Goal: Transaction & Acquisition: Download file/media

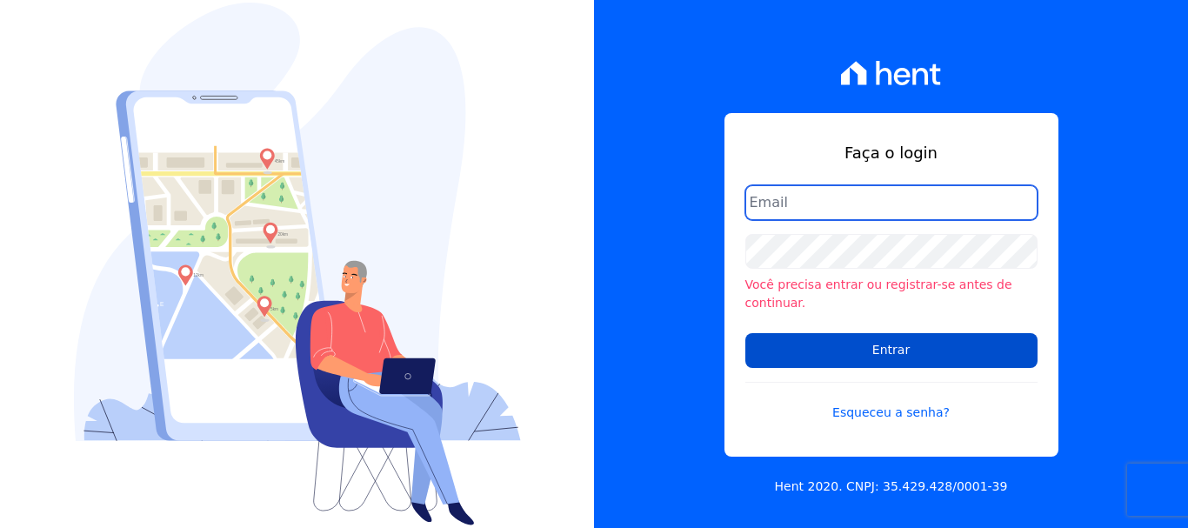
type input "administrativo@valeincorp.com.br"
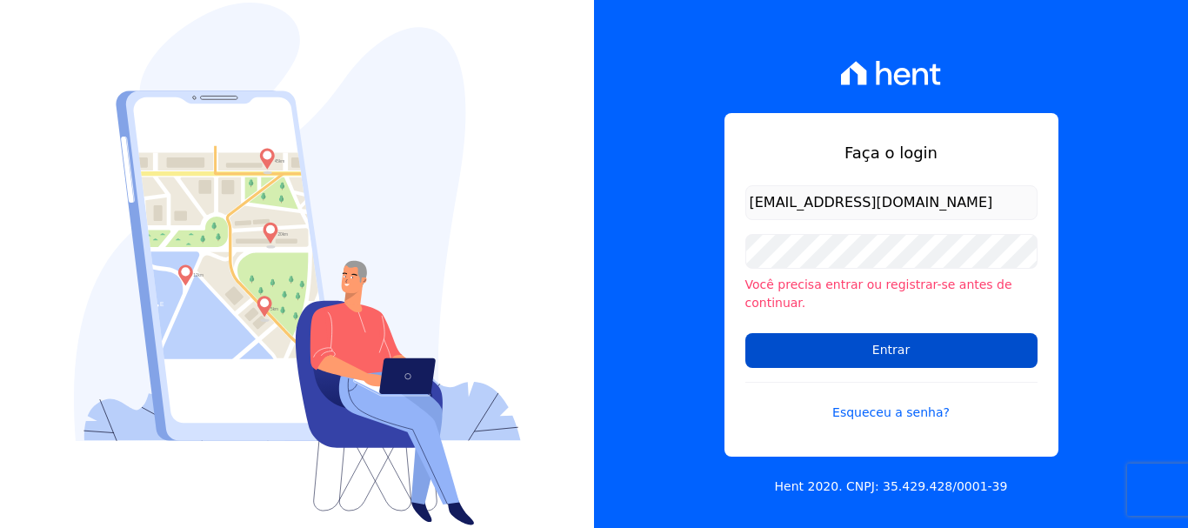
click at [911, 344] on input "Entrar" at bounding box center [891, 350] width 292 height 35
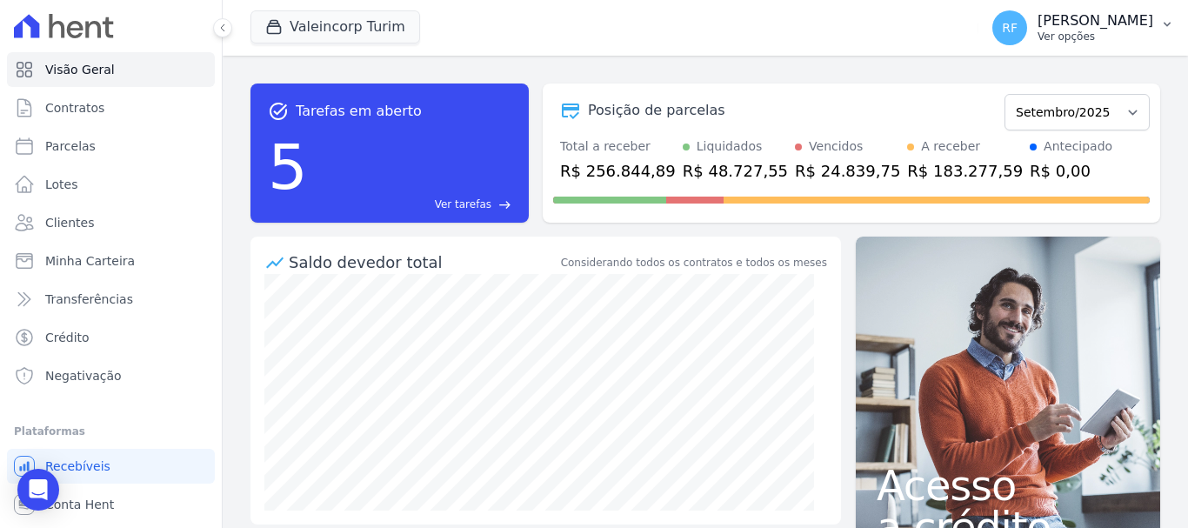
click at [1117, 27] on p "[PERSON_NAME]" at bounding box center [1095, 20] width 116 height 17
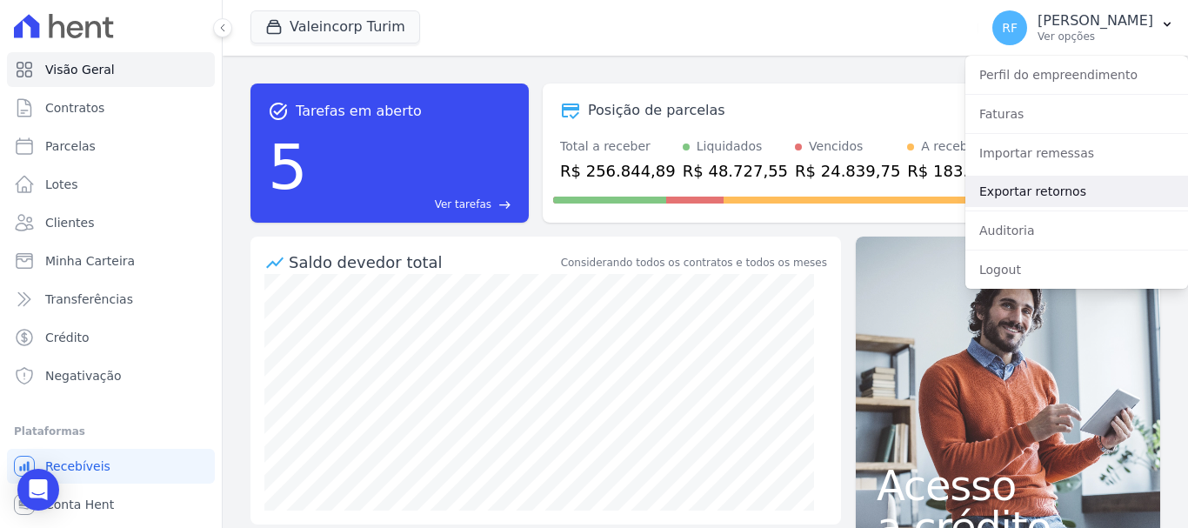
click at [1002, 194] on link "Exportar retornos" at bounding box center [1076, 191] width 223 height 31
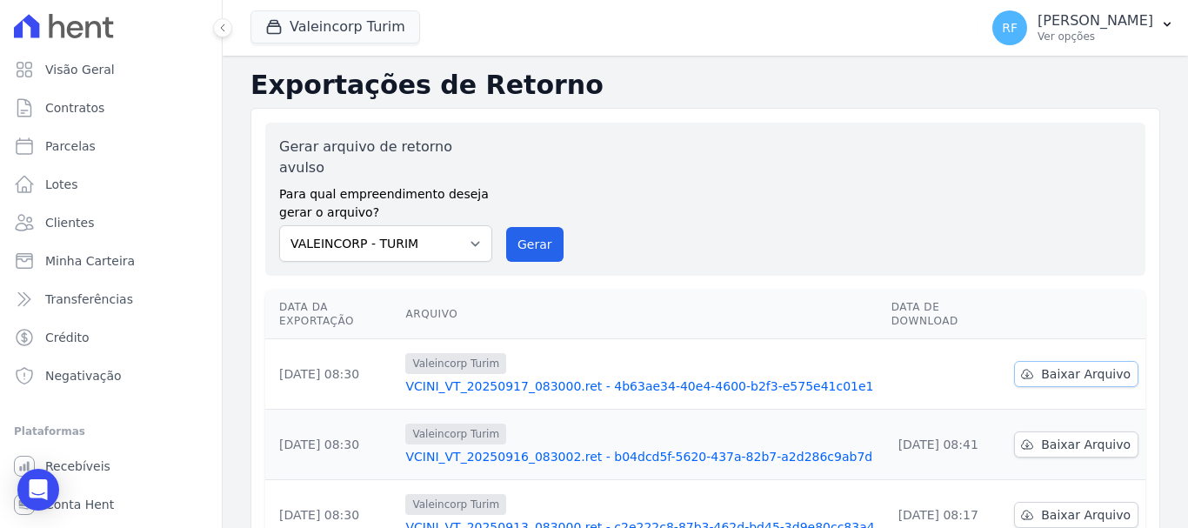
click at [1041, 365] on span "Baixar Arquivo" at bounding box center [1086, 373] width 90 height 17
